Goal: Use online tool/utility: Utilize a website feature to perform a specific function

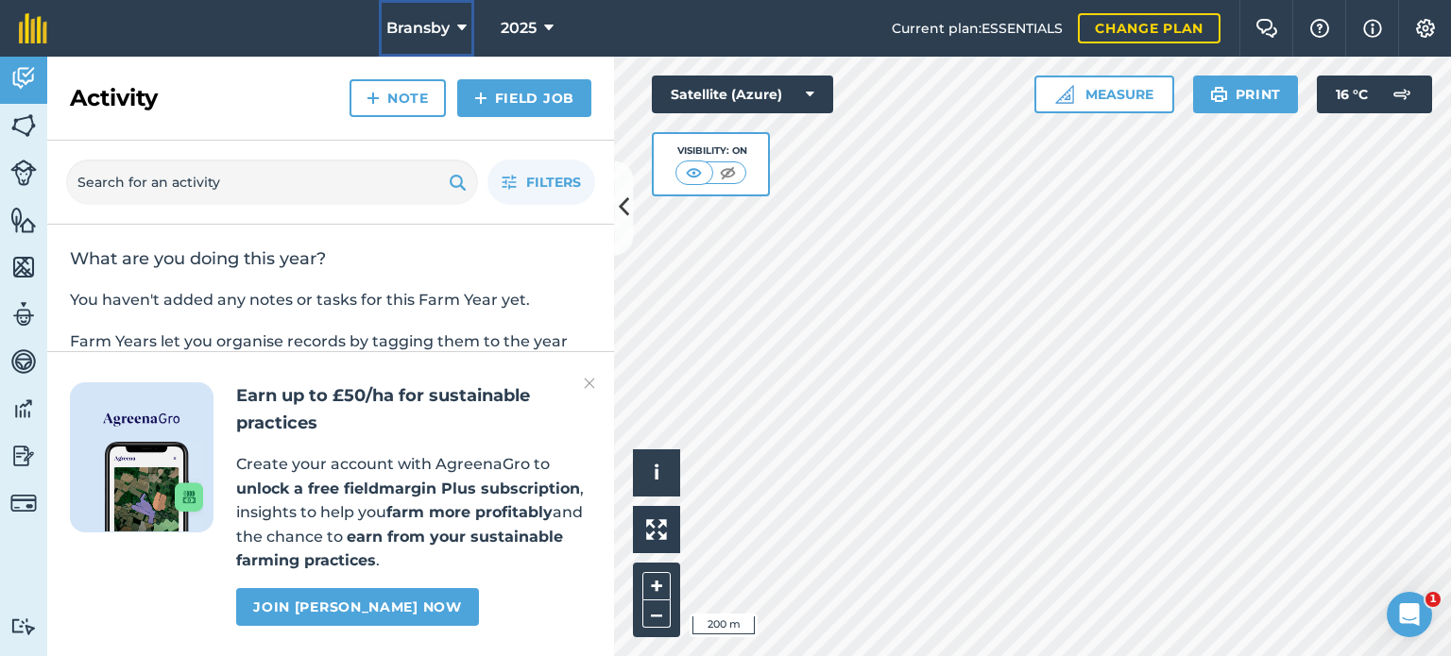
click at [457, 21] on icon at bounding box center [461, 28] width 9 height 23
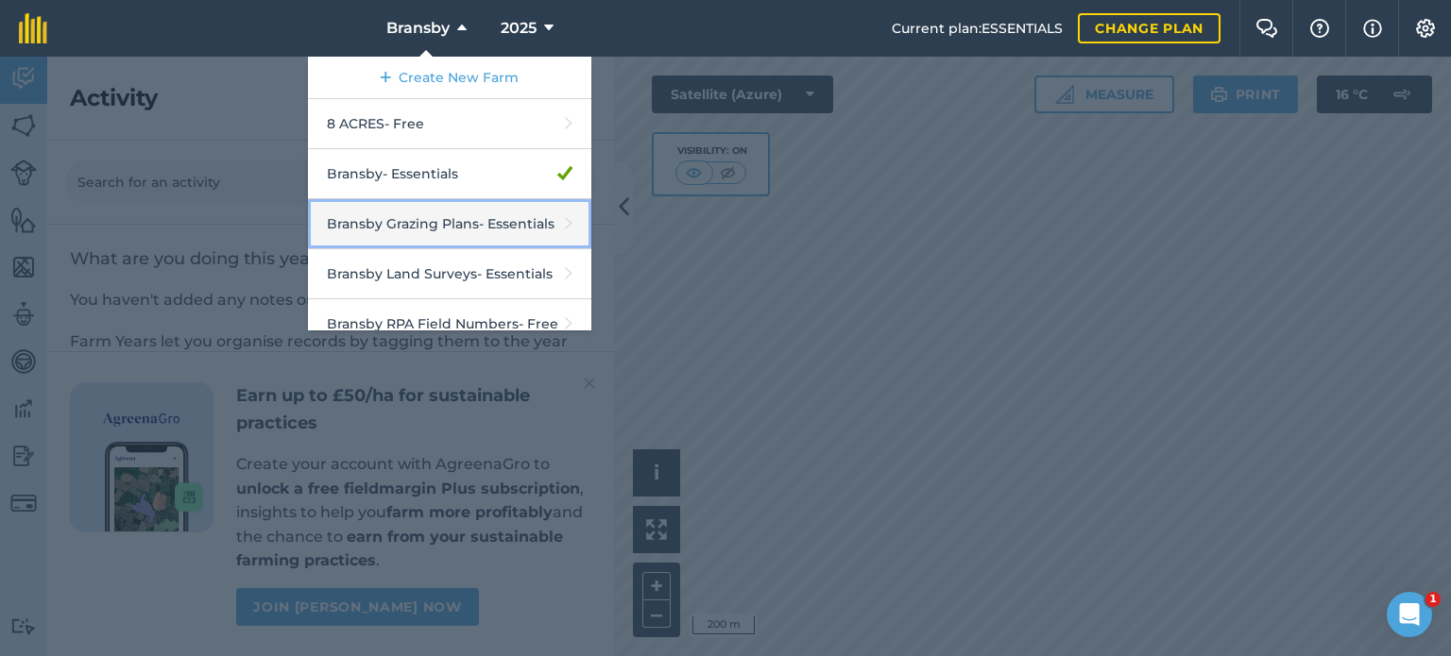
click at [465, 224] on link "Bransby Grazing Plans - Essentials" at bounding box center [449, 224] width 283 height 50
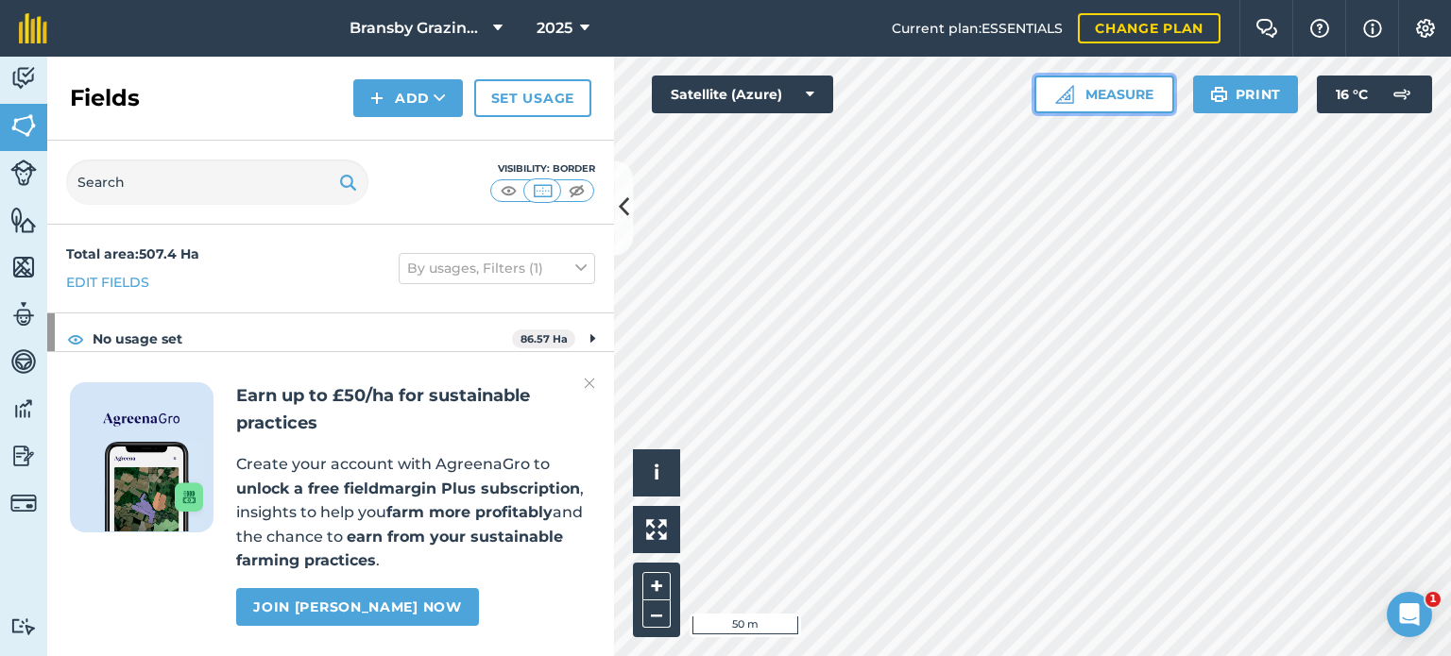
click at [1125, 93] on button "Measure" at bounding box center [1104, 95] width 140 height 38
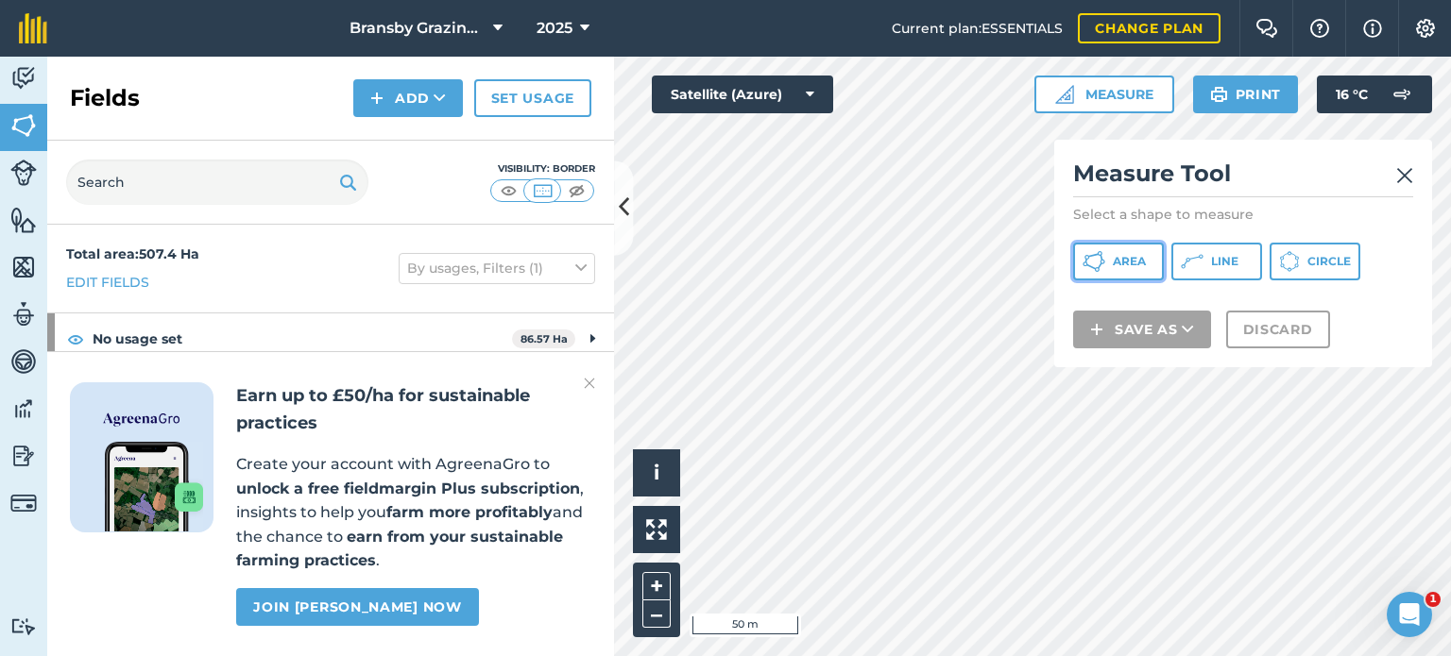
click at [1144, 261] on span "Area" at bounding box center [1128, 261] width 33 height 15
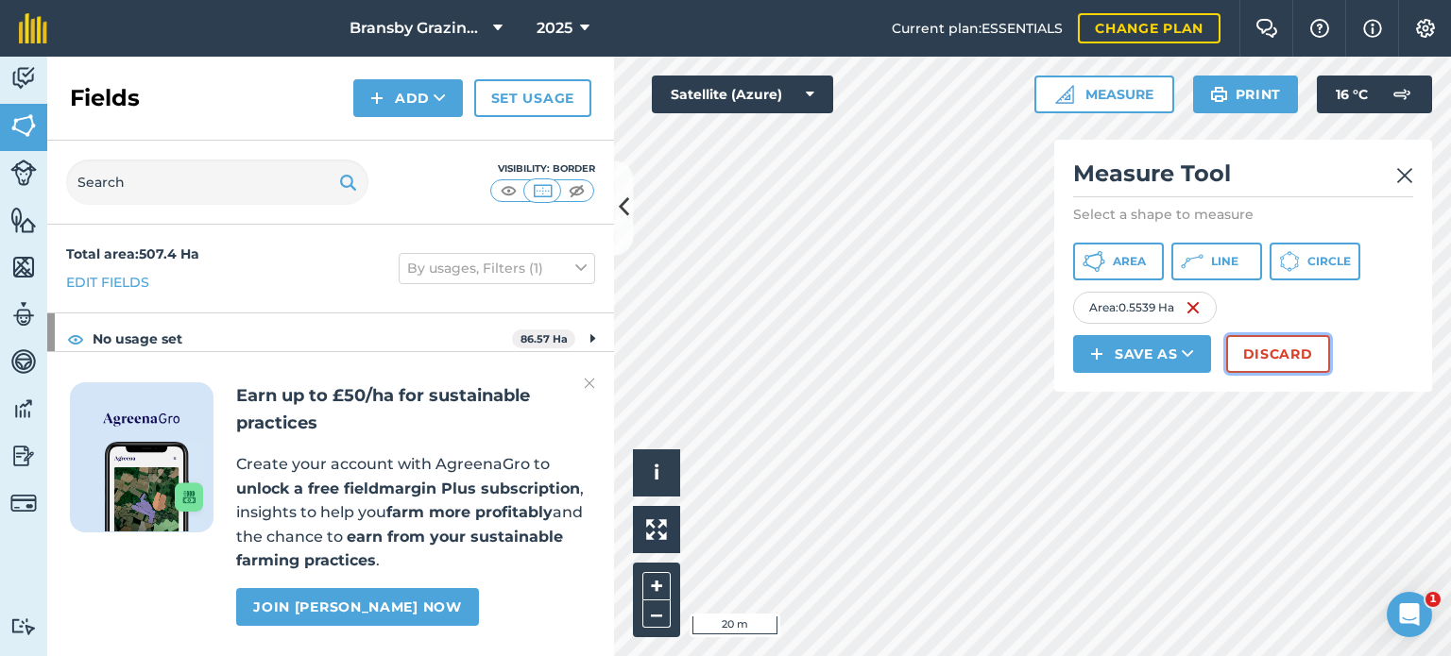
click at [1265, 351] on button "Discard" at bounding box center [1278, 354] width 104 height 38
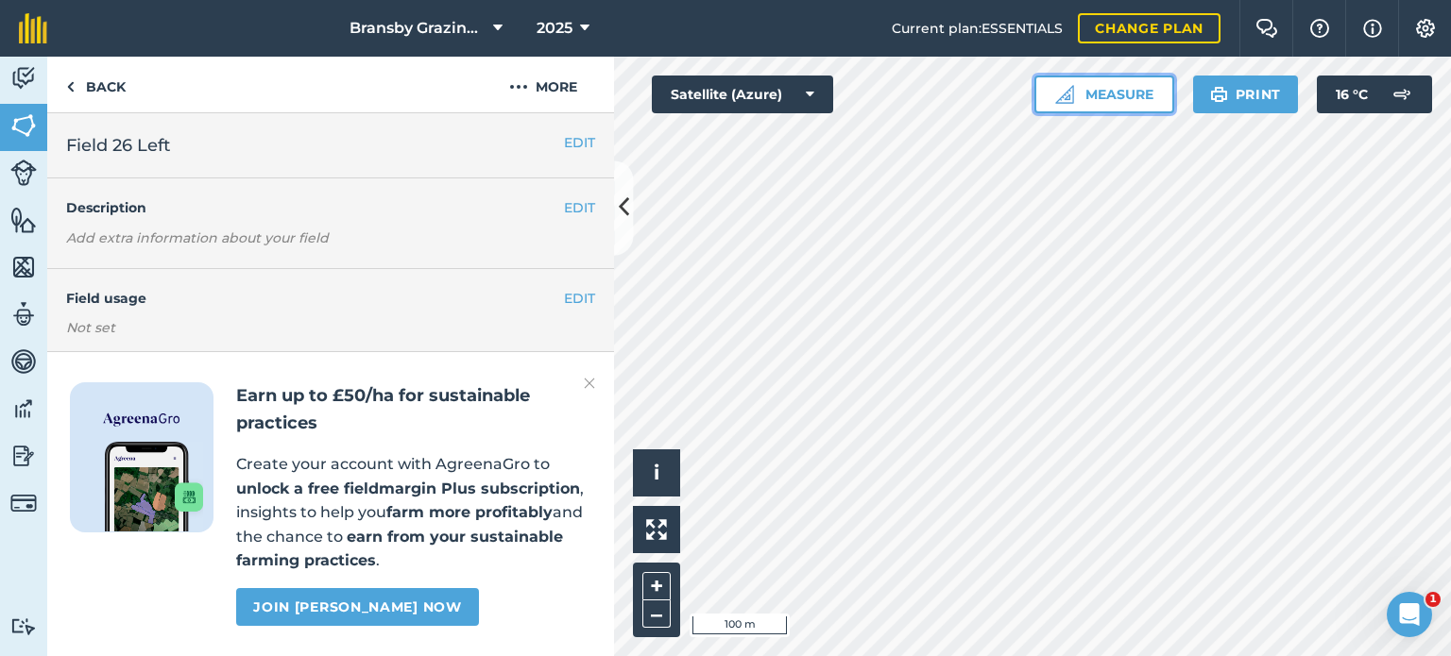
click at [1067, 101] on img at bounding box center [1064, 94] width 19 height 19
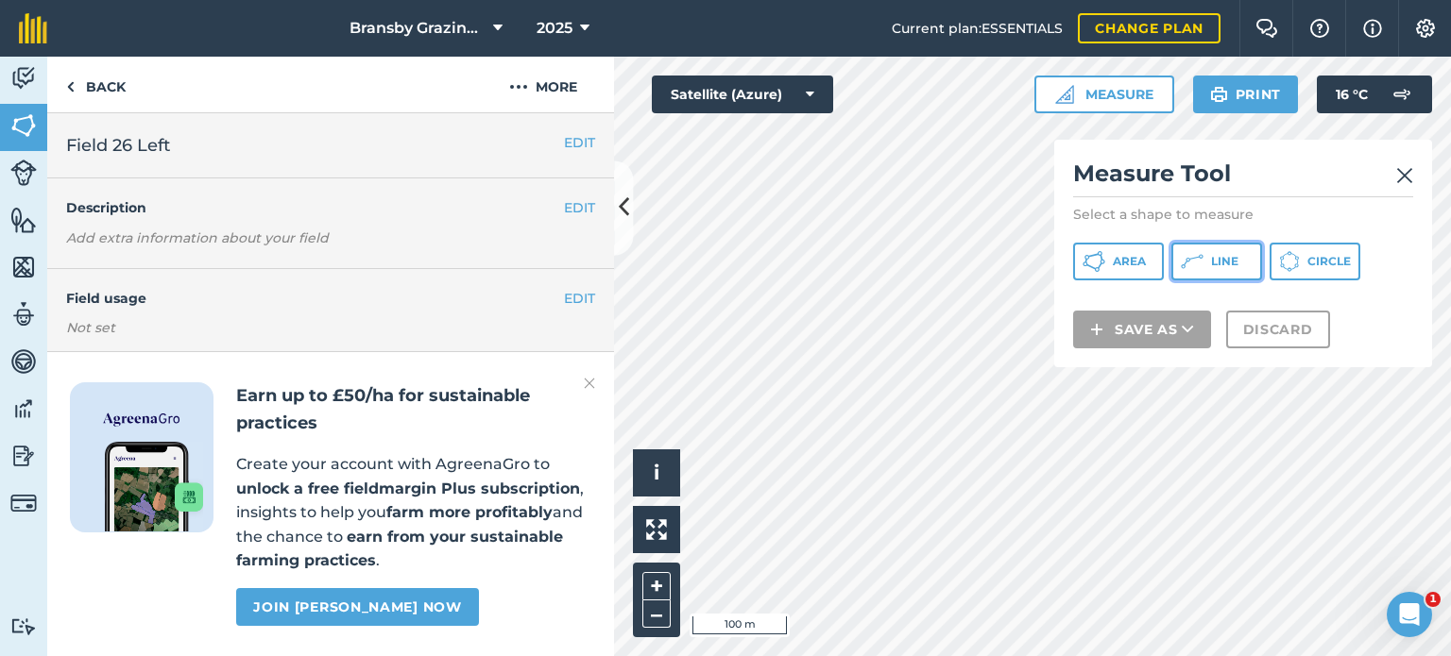
click at [1204, 252] on button "Line" at bounding box center [1216, 262] width 91 height 38
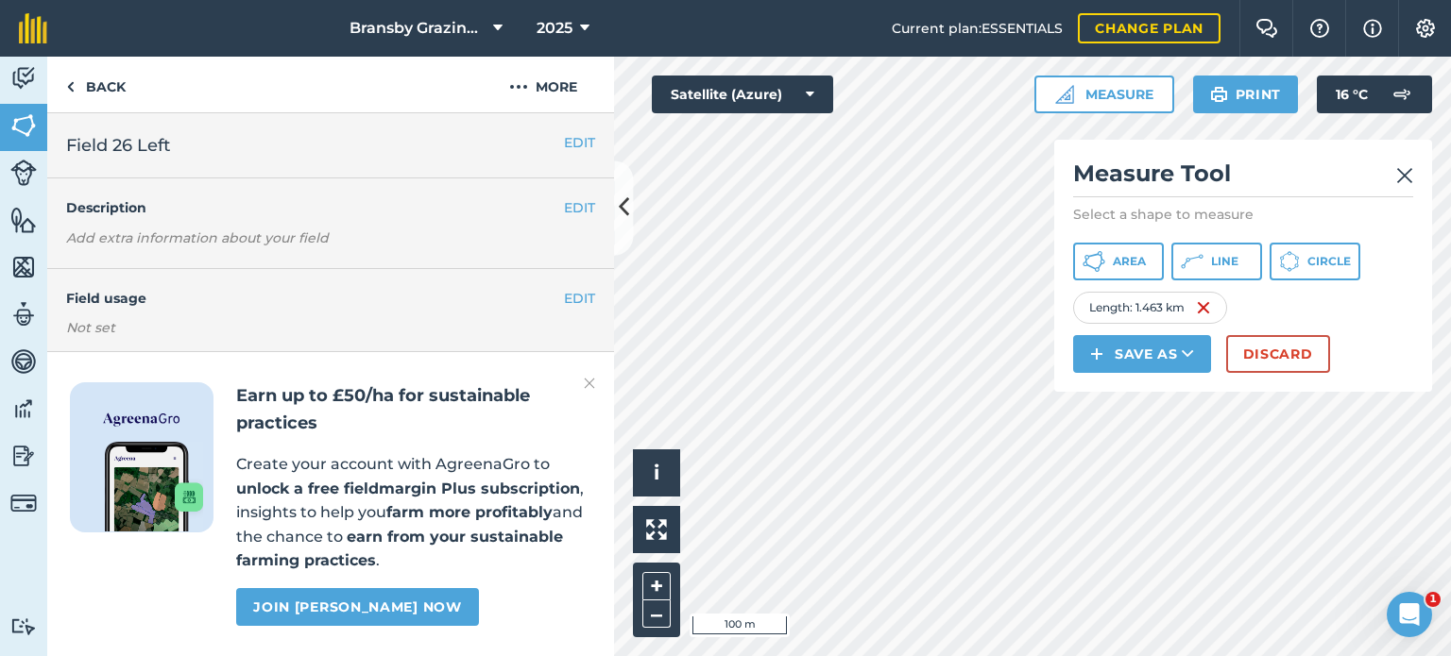
click at [1054, 319] on div "Click to start drawing i © 2025 TomTom, Microsoft 100 m + – Satellite (Azure) M…" at bounding box center [1032, 357] width 837 height 600
click at [1142, 255] on span "Area" at bounding box center [1128, 261] width 33 height 15
